Goal: Task Accomplishment & Management: Manage account settings

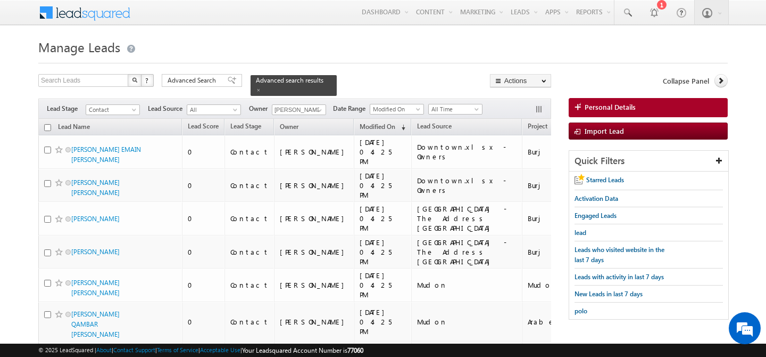
click at [47, 124] on input "checkbox" at bounding box center [47, 127] width 7 height 7
checkbox input "true"
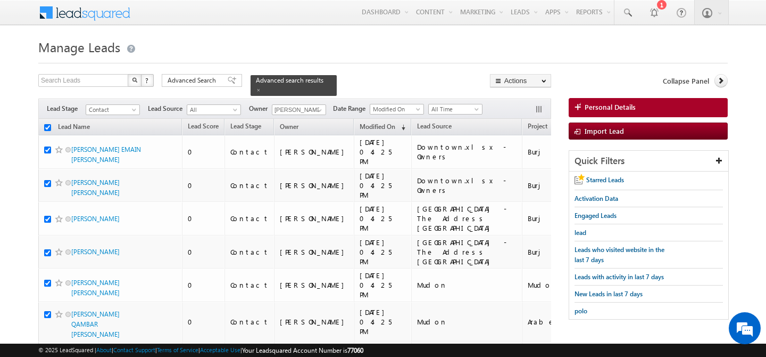
checkbox input "true"
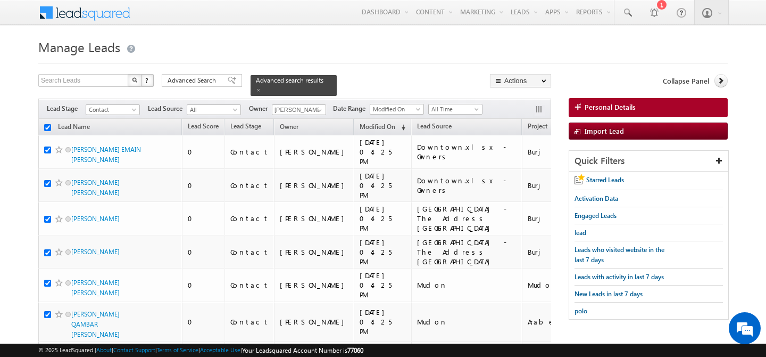
checkbox input "true"
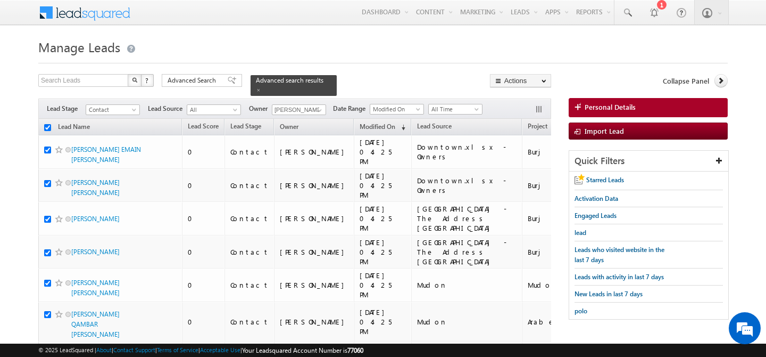
checkbox input "true"
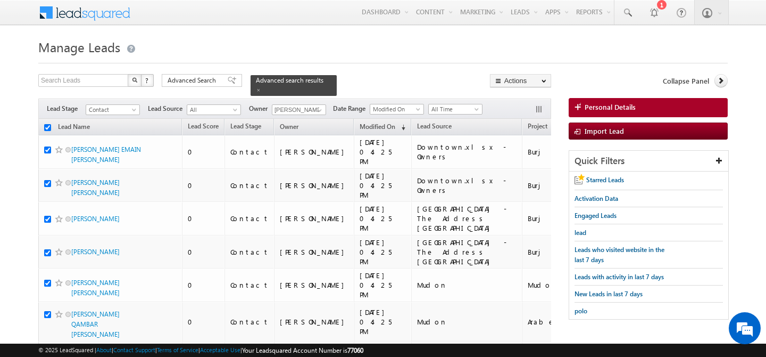
checkbox input "true"
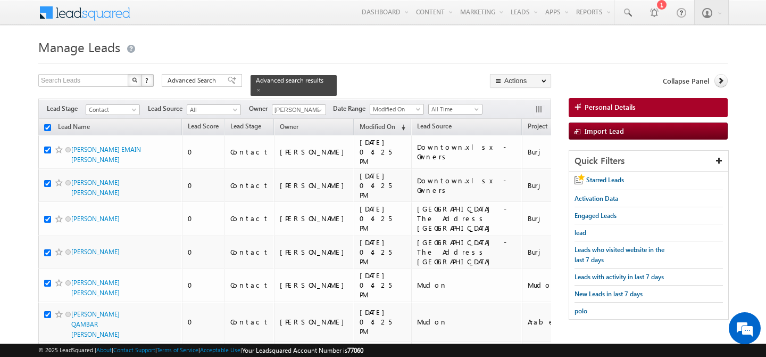
checkbox input "true"
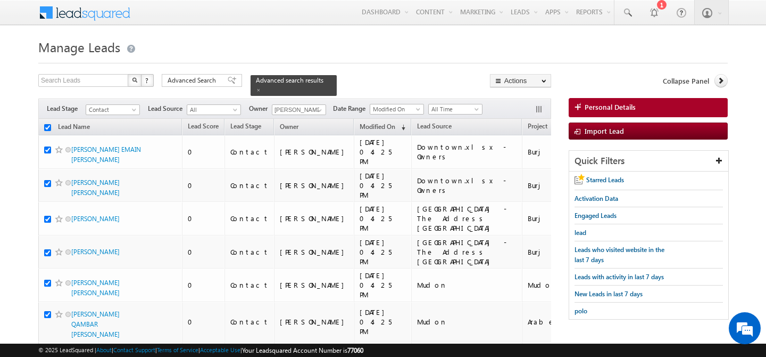
checkbox input "true"
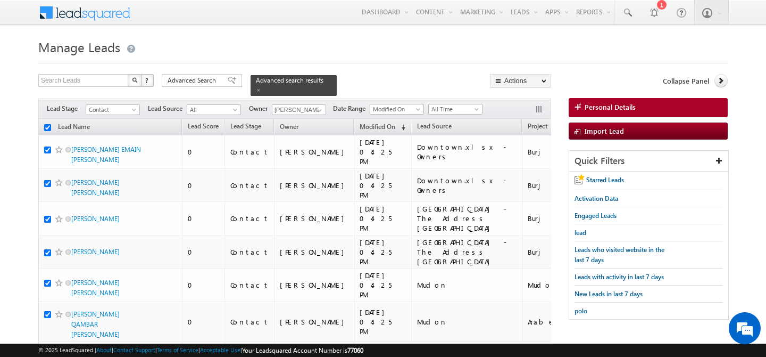
checkbox input "true"
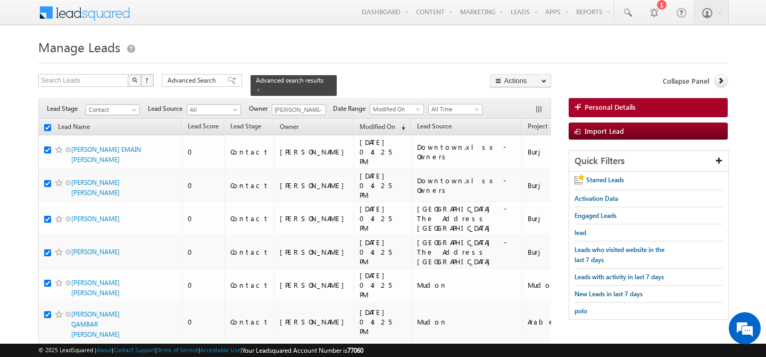
checkbox input "true"
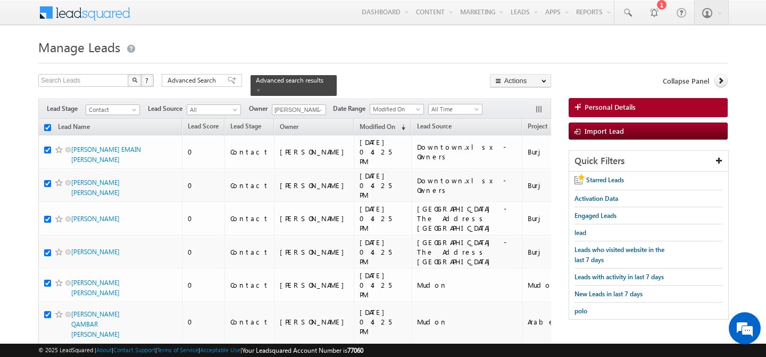
checkbox input "true"
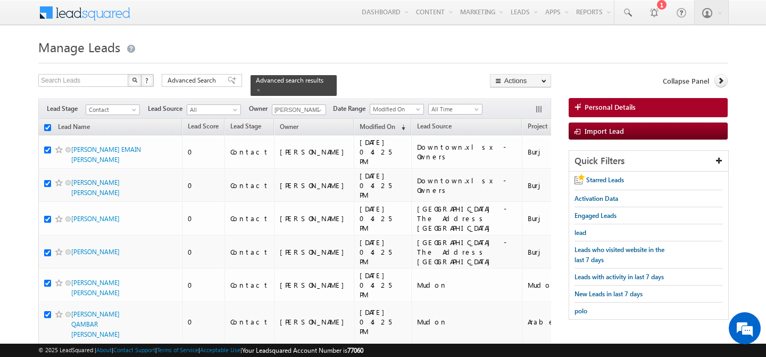
checkbox input "true"
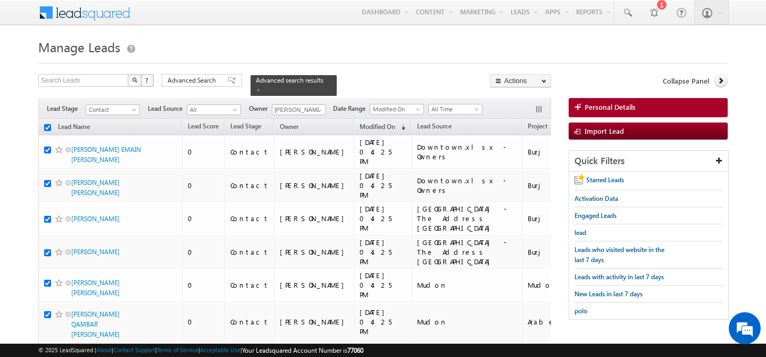
checkbox input "true"
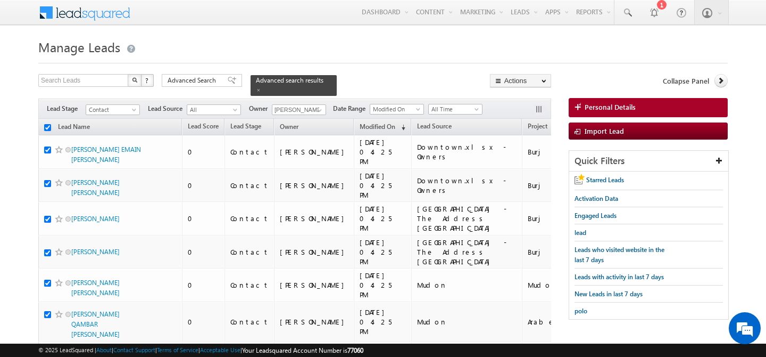
checkbox input "true"
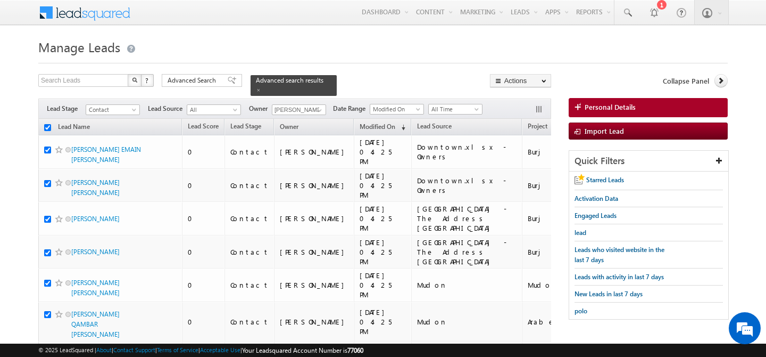
checkbox input "true"
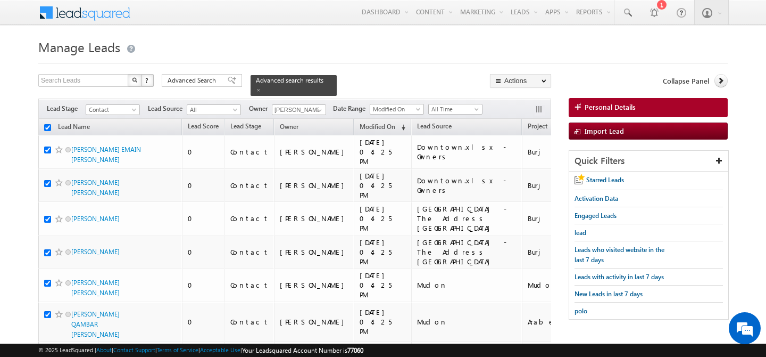
checkbox input "true"
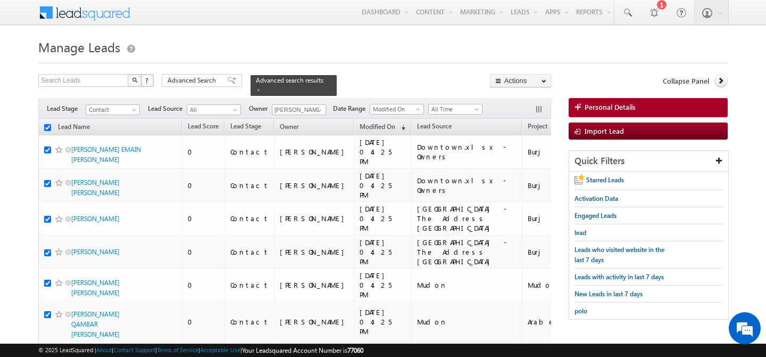
checkbox input "true"
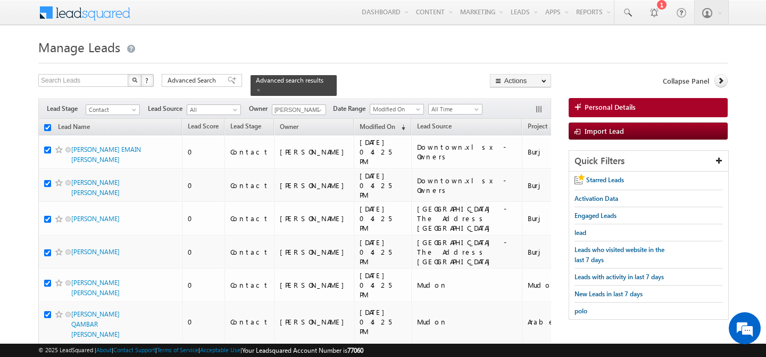
checkbox input "true"
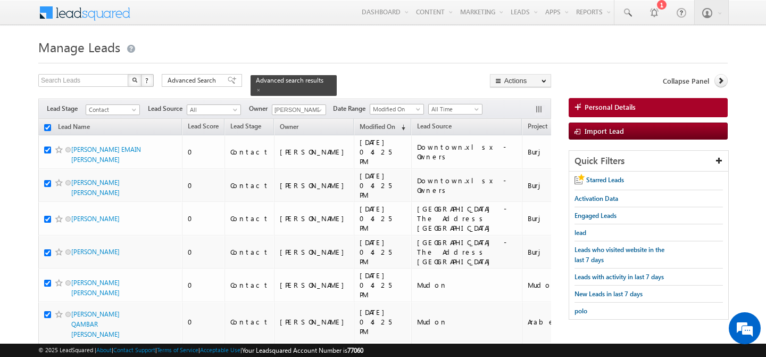
checkbox input "true"
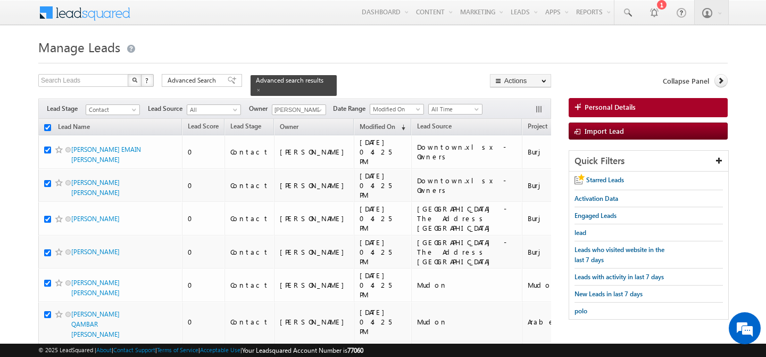
checkbox input "true"
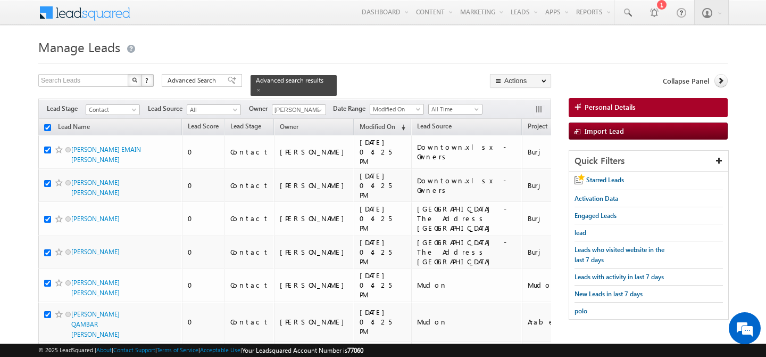
checkbox input "true"
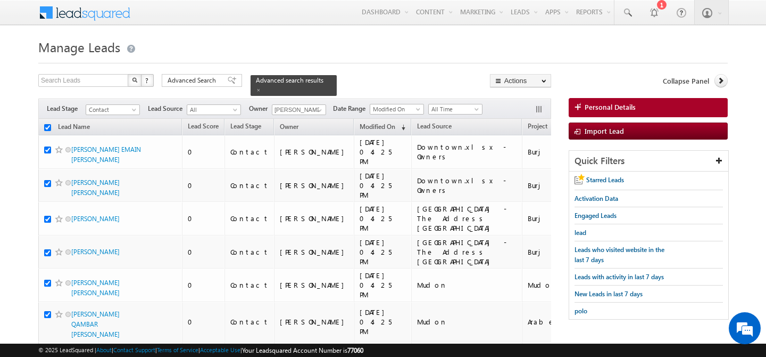
checkbox input "true"
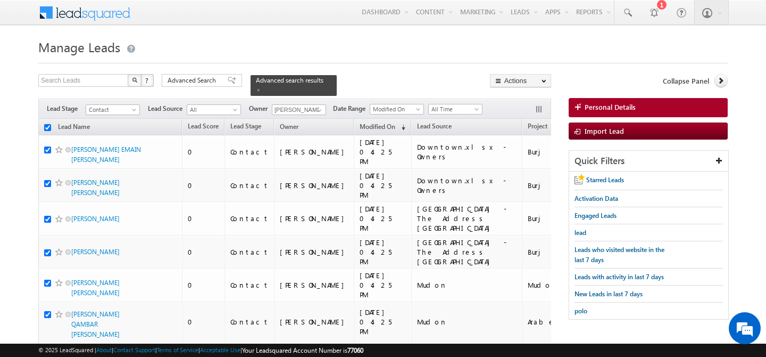
checkbox input "true"
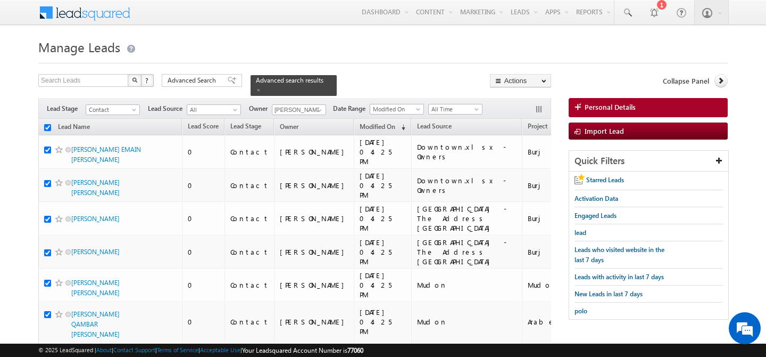
checkbox input "true"
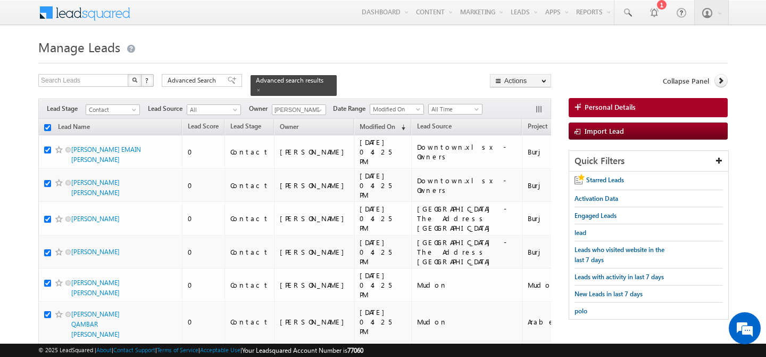
checkbox input "true"
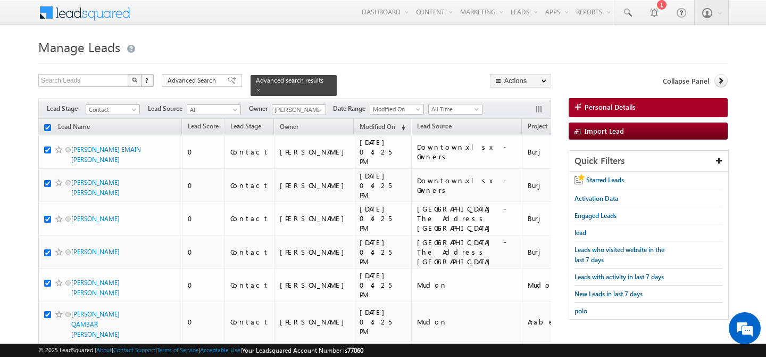
checkbox input "true"
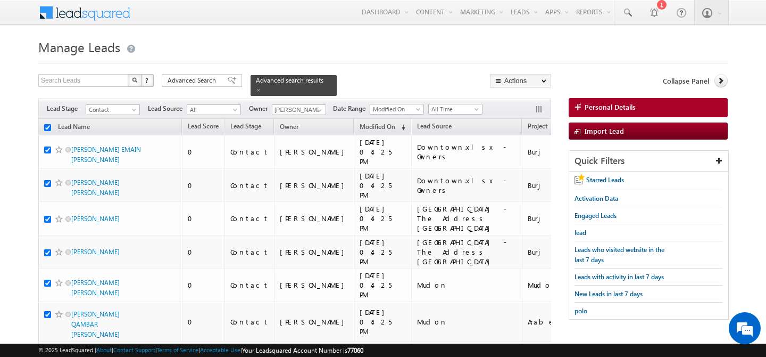
checkbox input "true"
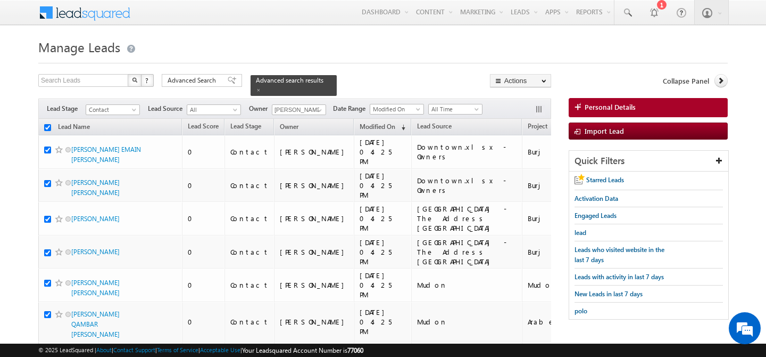
checkbox input "true"
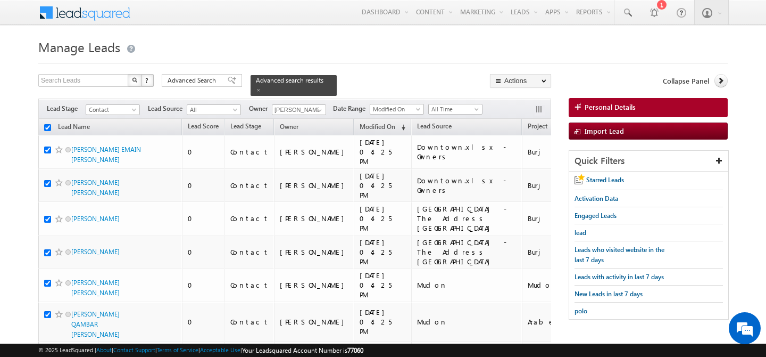
checkbox input "true"
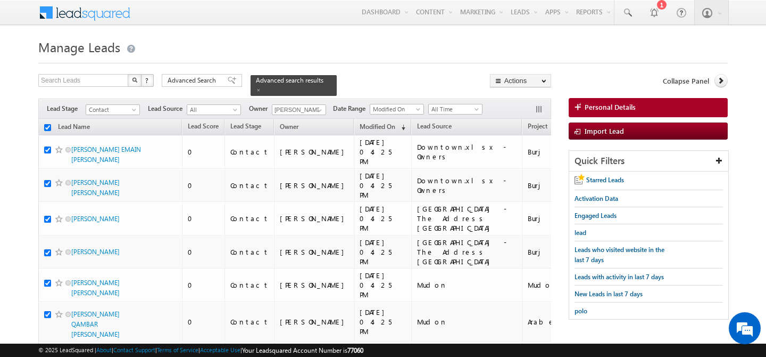
checkbox input "true"
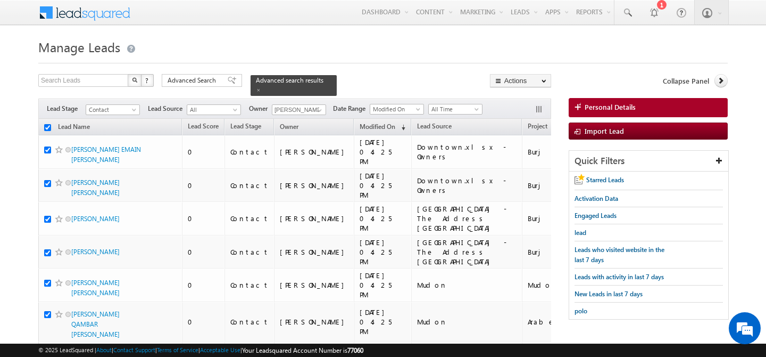
checkbox input "true"
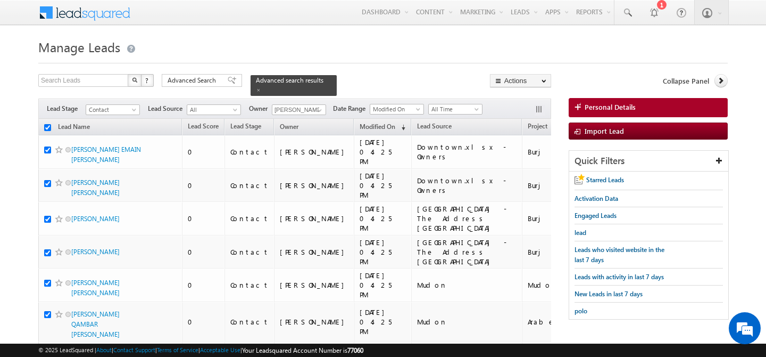
checkbox input "true"
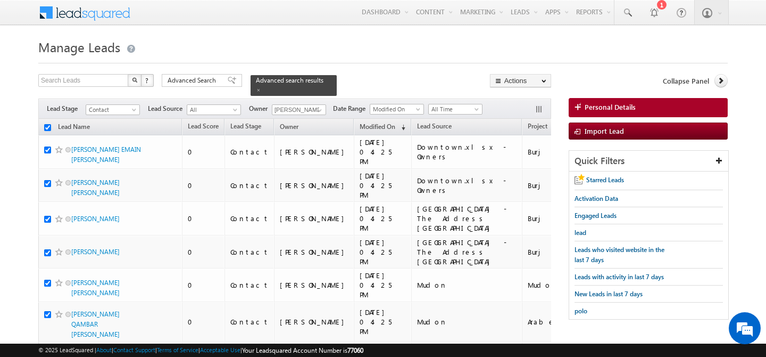
checkbox input "true"
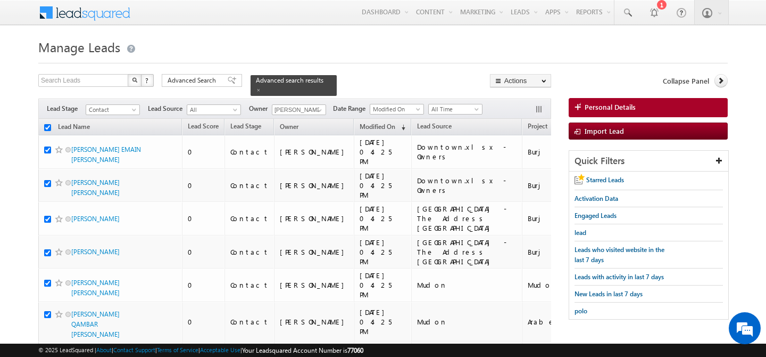
checkbox input "true"
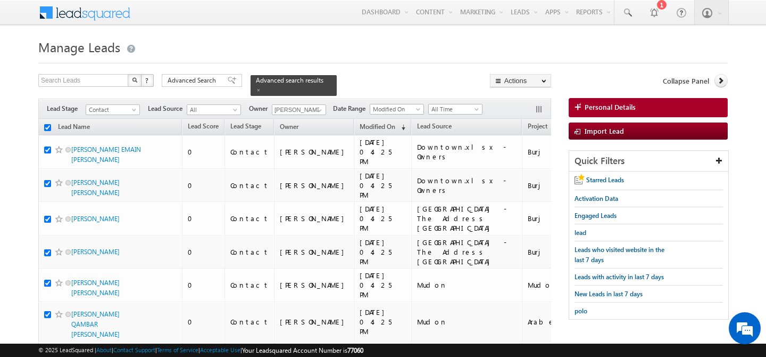
checkbox input "true"
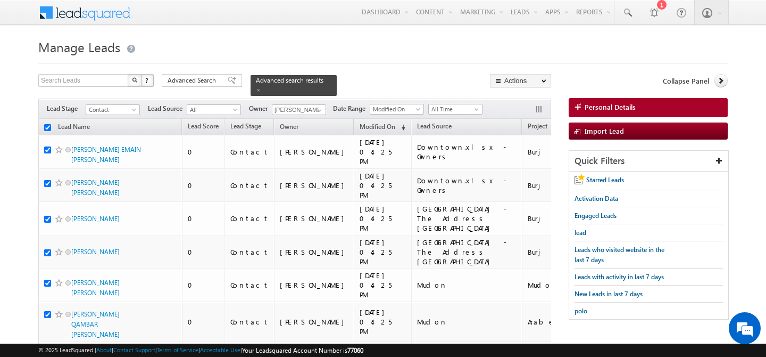
checkbox input "true"
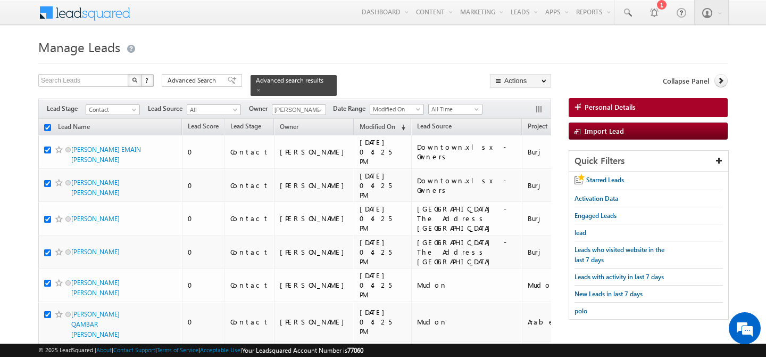
checkbox input "true"
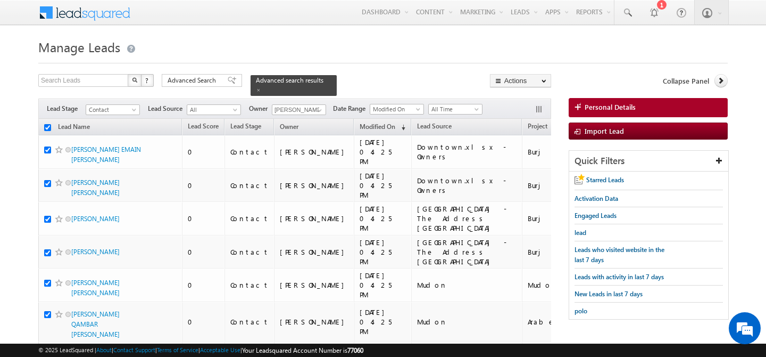
checkbox input "true"
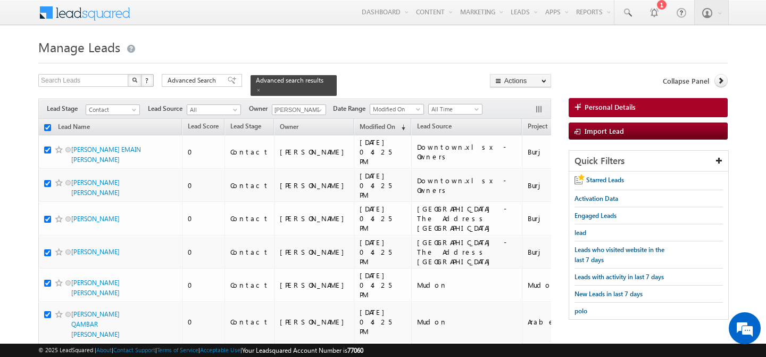
checkbox input "true"
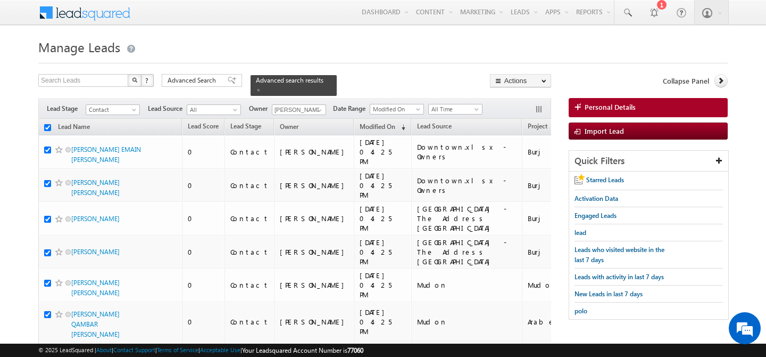
checkbox input "true"
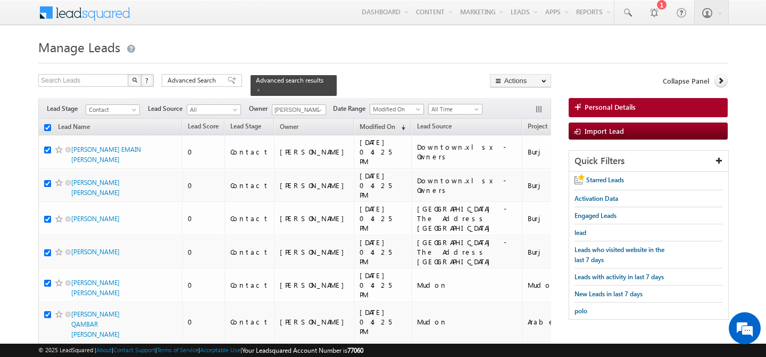
checkbox input "true"
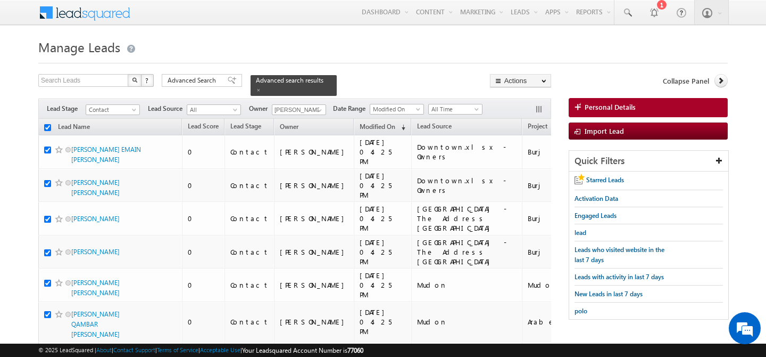
checkbox input "true"
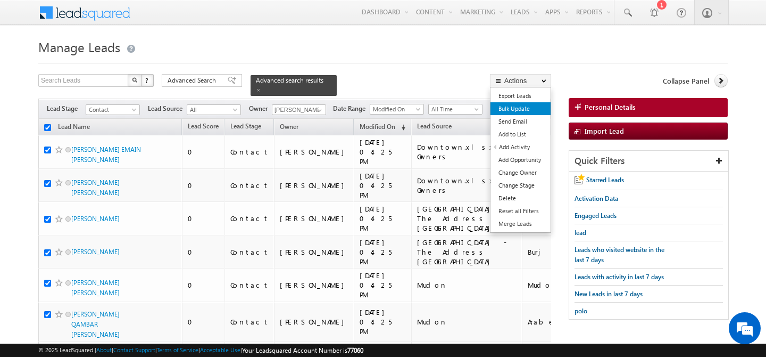
click at [534, 110] on link "Bulk Update" at bounding box center [521, 108] width 60 height 13
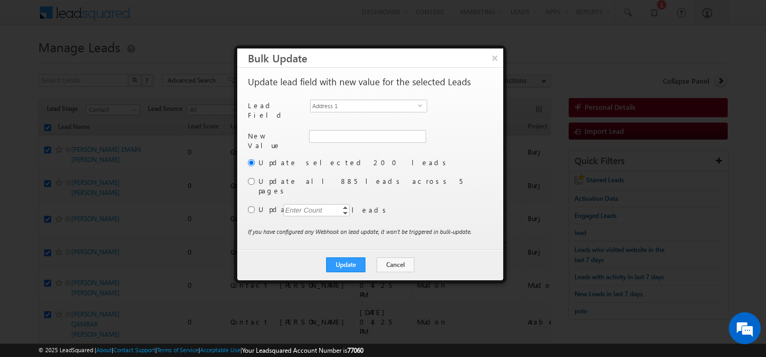
click at [260, 176] on label "Update all 885 leads across 5 pages" at bounding box center [375, 185] width 232 height 19
click at [360, 108] on span "Address 1" at bounding box center [364, 106] width 107 height 12
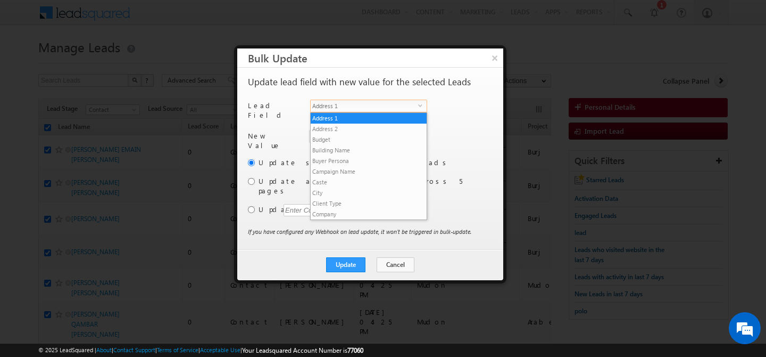
scroll to position [405, 0]
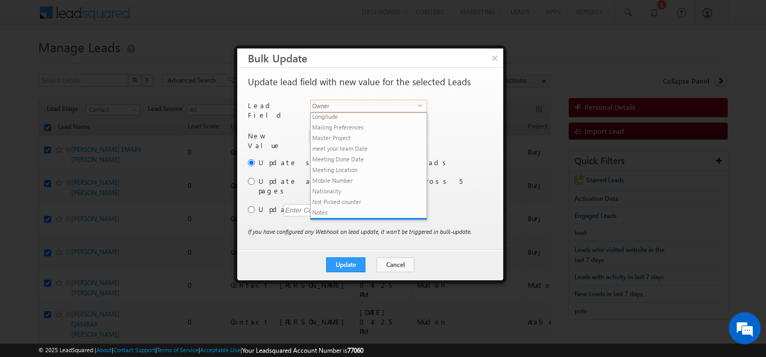
click at [352, 107] on span "Owner" at bounding box center [364, 106] width 107 height 12
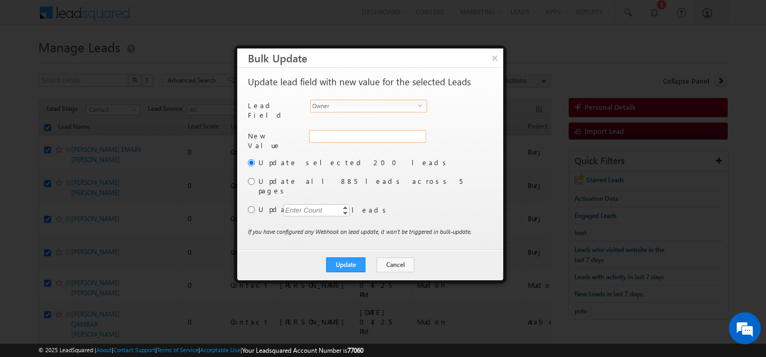
click at [346, 132] on div "Address 1" at bounding box center [366, 142] width 115 height 24
click at [346, 132] on input "hemant yogi" at bounding box center [367, 136] width 116 height 13
click at [363, 153] on span "[PERSON_NAME][EMAIL_ADDRESS][DOMAIN_NAME]" at bounding box center [361, 157] width 96 height 8
click at [250, 178] on input "radio" at bounding box center [251, 181] width 7 height 7
click at [343, 257] on button "Update" at bounding box center [345, 264] width 39 height 15
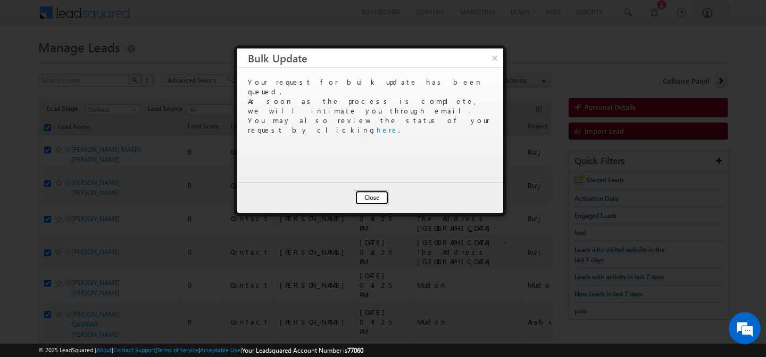
click at [368, 200] on button "Close" at bounding box center [372, 197] width 34 height 15
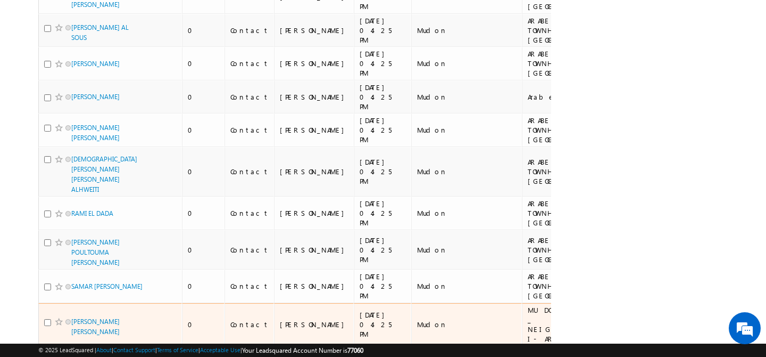
scroll to position [0, 0]
